Goal: Check status

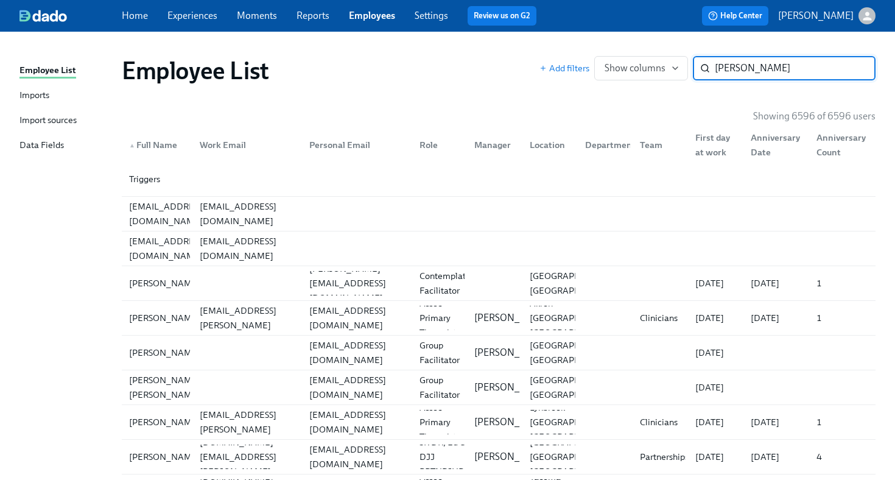
type input "[PERSON_NAME]"
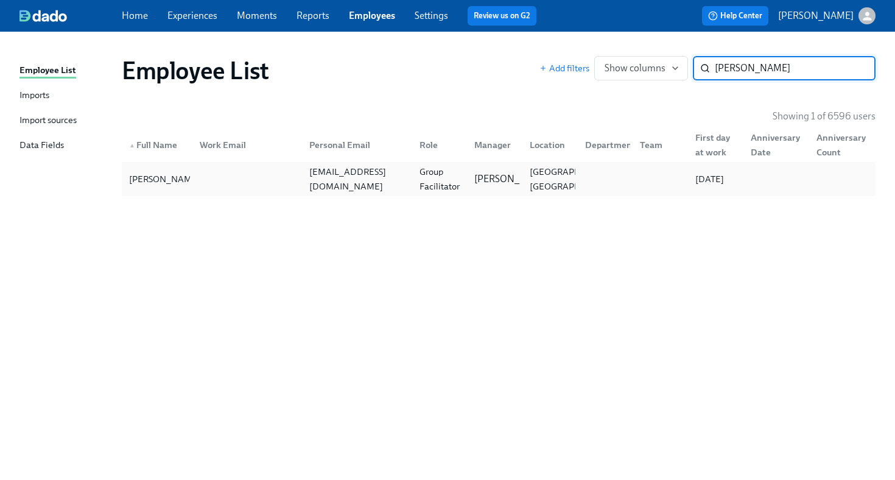
click at [428, 164] on div "Group Facilitator" at bounding box center [440, 178] width 51 height 29
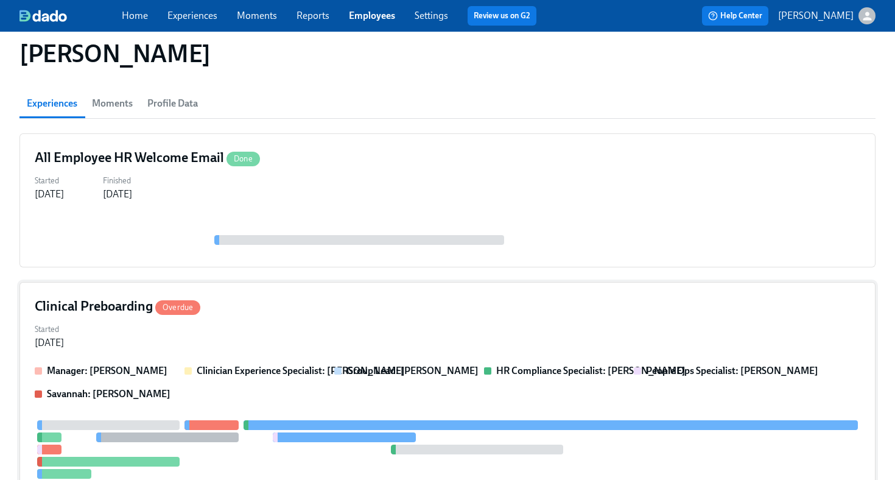
scroll to position [90, 0]
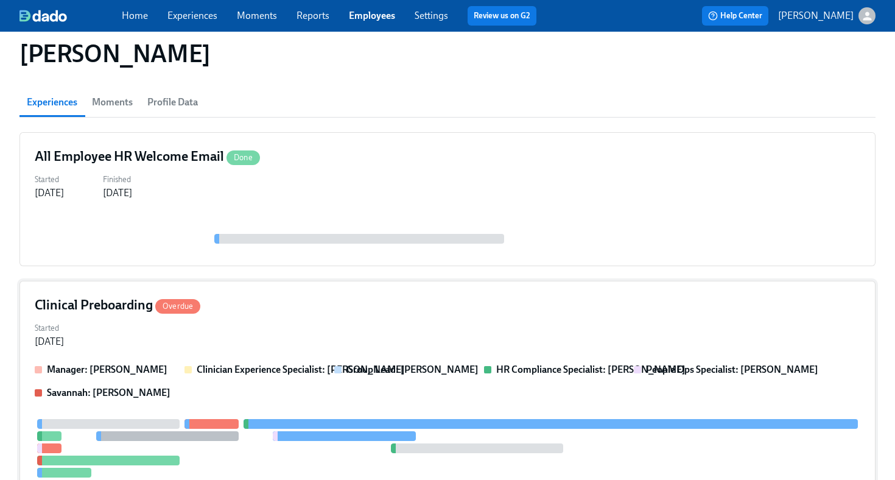
click at [429, 329] on div "Started [DATE]" at bounding box center [448, 333] width 826 height 29
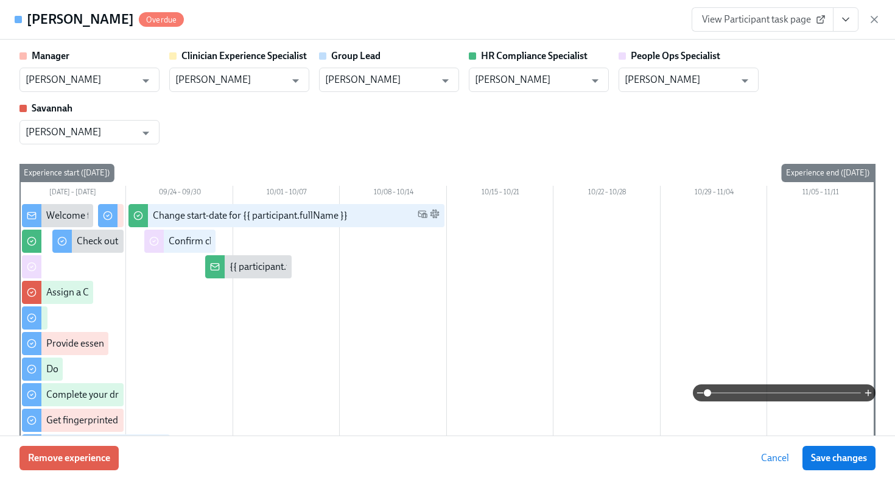
click at [789, 27] on link "View Participant task page" at bounding box center [763, 19] width 142 height 24
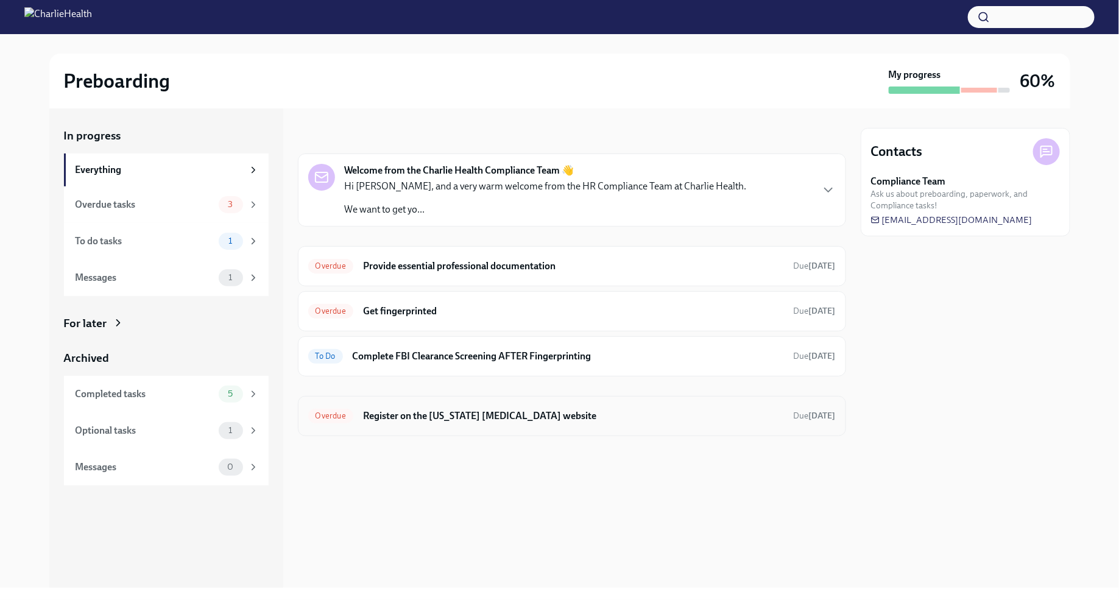
click at [483, 420] on h6 "Register on the [US_STATE] [MEDICAL_DATA] website" at bounding box center [573, 415] width 421 height 13
